Goal: Check status

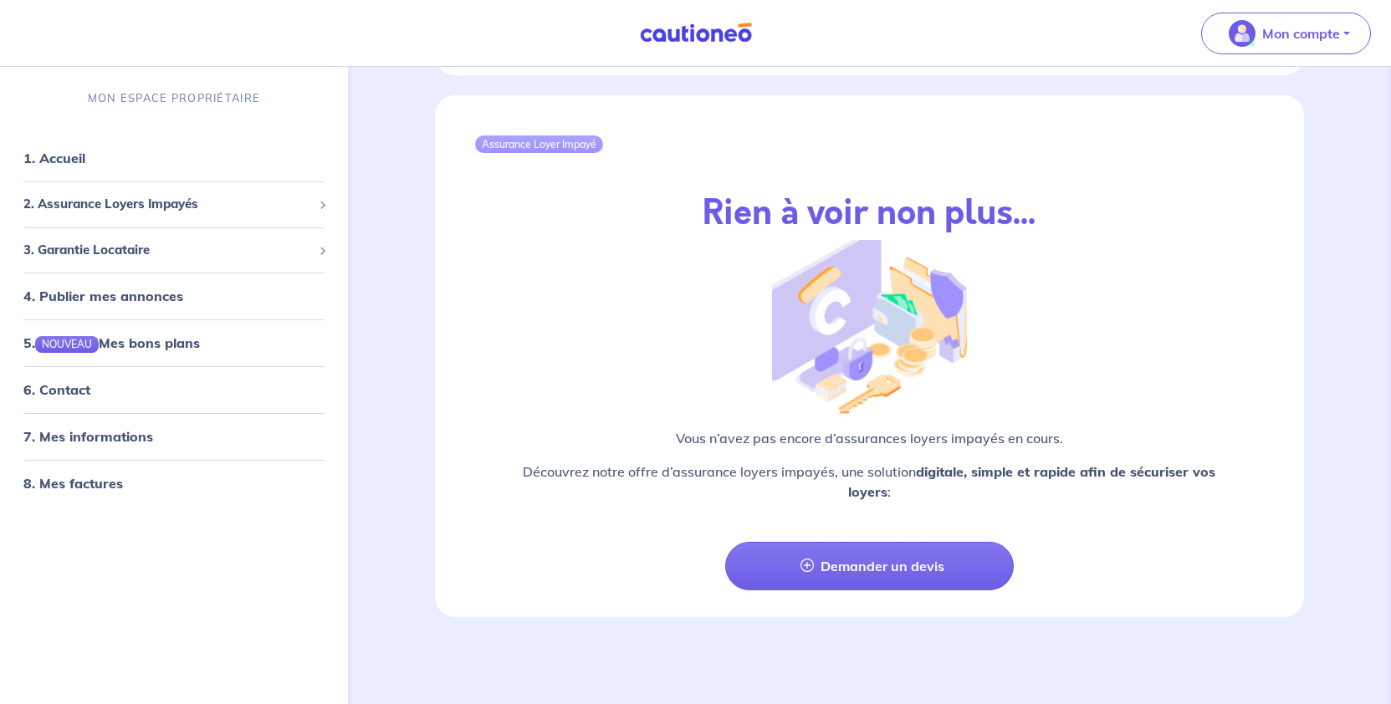
scroll to position [1923, 0]
click at [115, 214] on span "2. Assurance Loyers Impayés" at bounding box center [167, 204] width 289 height 19
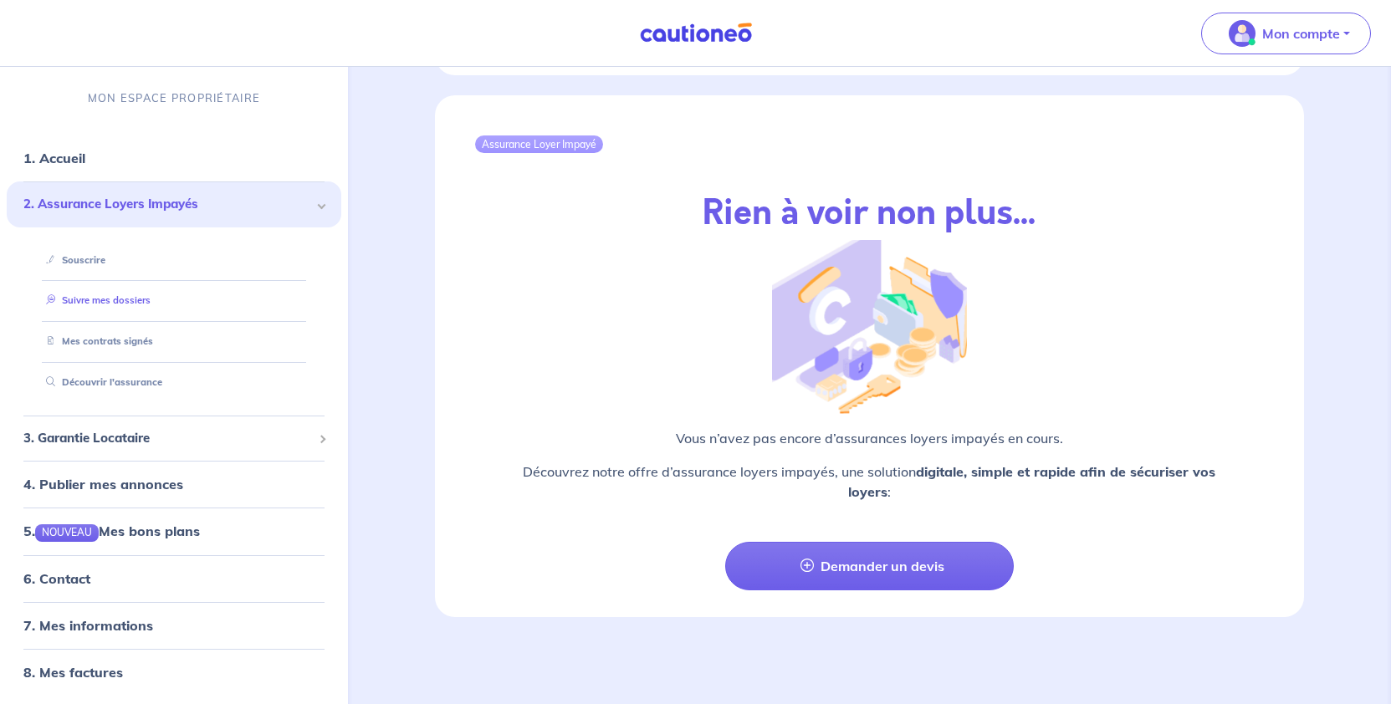
click at [114, 307] on link "Suivre mes dossiers" at bounding box center [94, 301] width 111 height 12
